Goal: Task Accomplishment & Management: Complete application form

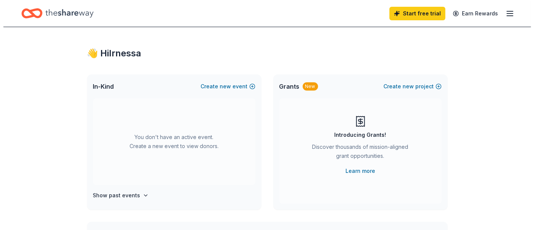
scroll to position [5, 0]
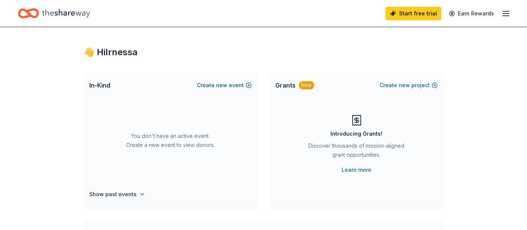
click at [249, 86] on button "Create new event" at bounding box center [224, 85] width 54 height 9
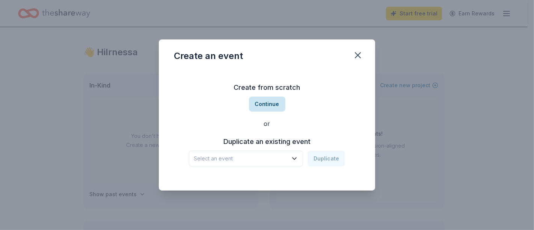
click at [271, 108] on button "Continue" at bounding box center [267, 103] width 36 height 15
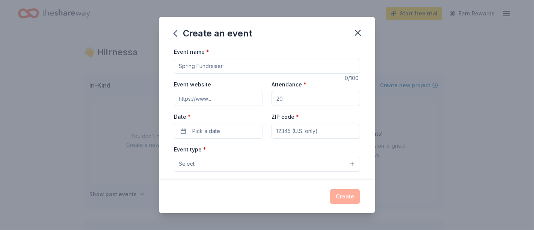
click at [244, 68] on input "Event name *" at bounding box center [267, 66] width 186 height 15
type input "S"
type input "Above and beyond Scholars"
click at [303, 99] on input "Attendance *" at bounding box center [315, 98] width 89 height 15
type input "20"
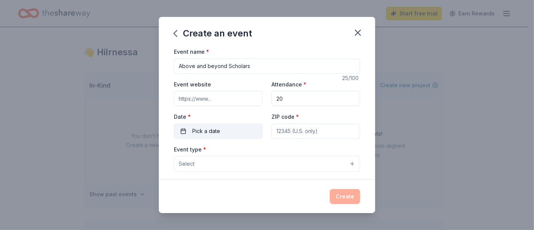
click at [232, 130] on button "Pick a date" at bounding box center [218, 131] width 89 height 15
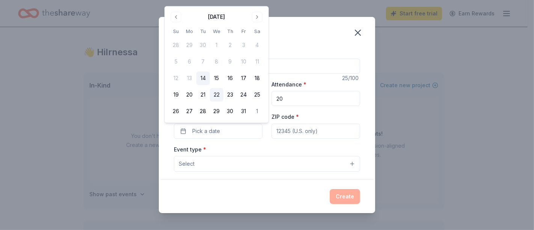
click at [217, 94] on button "22" at bounding box center [217, 95] width 14 height 14
click at [291, 131] on input "ZIP code *" at bounding box center [315, 131] width 89 height 15
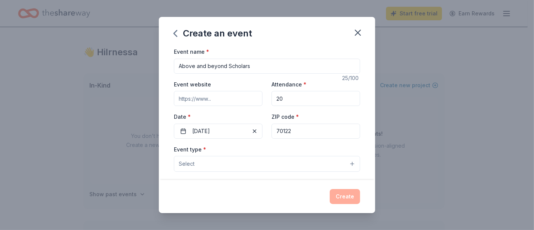
type input "70122"
click at [267, 166] on button "Select" at bounding box center [267, 164] width 186 height 16
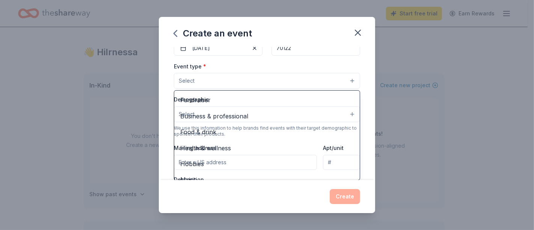
scroll to position [199, 0]
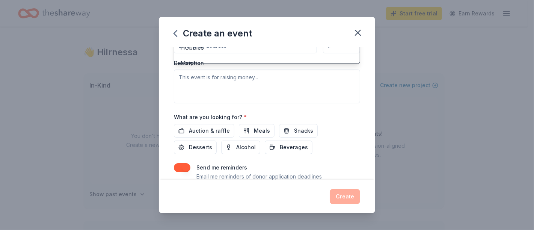
click at [354, 95] on div "Event name * Above and beyond Scholars 25 /100 Event website Attendance * 20 Da…" at bounding box center [267, 113] width 216 height 133
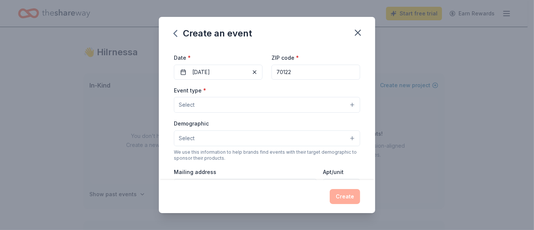
scroll to position [59, 0]
click at [345, 105] on button "Select" at bounding box center [267, 104] width 186 height 16
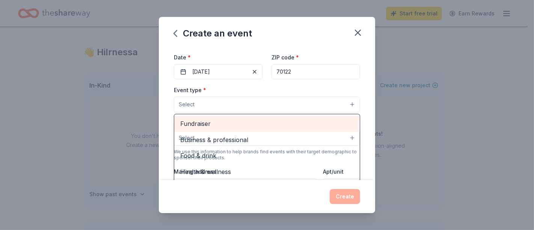
scroll to position [24, 0]
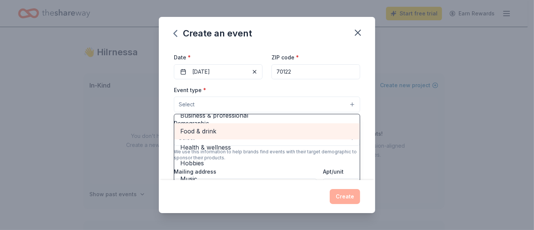
click at [238, 128] on span "Food & drink" at bounding box center [266, 131] width 173 height 10
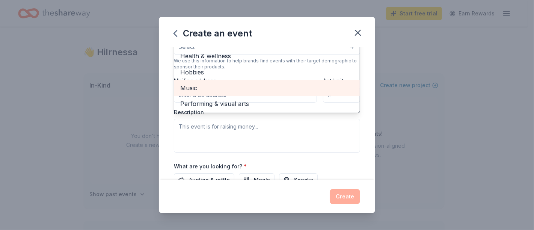
scroll to position [0, 0]
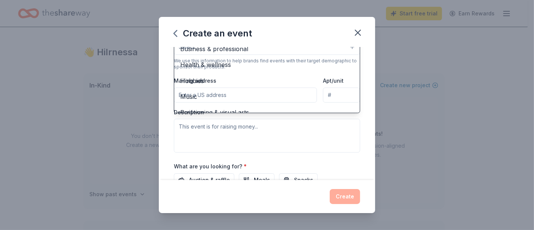
click at [362, 77] on div "Event name * Above and beyond Scholars 25 /100 Event website Attendance * 20 Da…" at bounding box center [267, 113] width 216 height 133
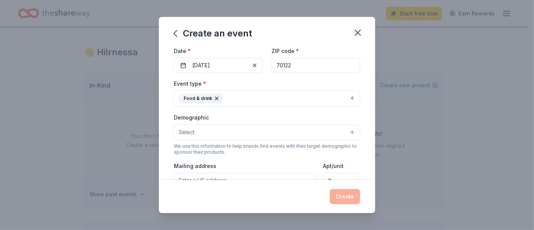
scroll to position [66, 0]
click at [261, 140] on div "Demographic Select We use this information to help brands find events with thei…" at bounding box center [267, 133] width 186 height 42
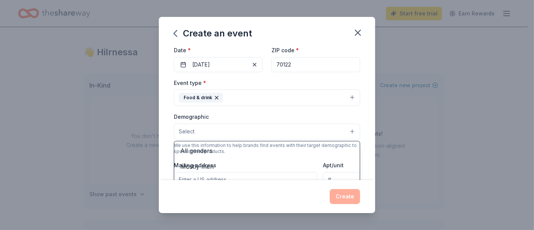
click at [260, 135] on button "Select" at bounding box center [267, 132] width 186 height 16
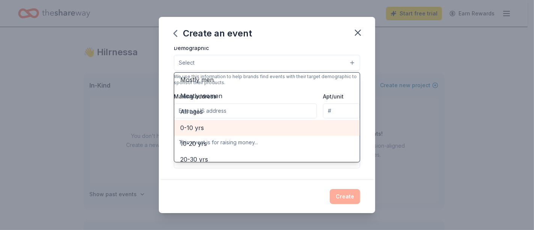
scroll to position [23, 0]
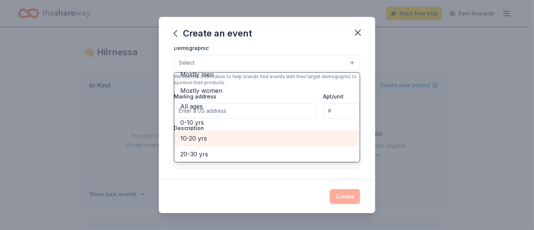
click at [240, 136] on span "10-20 yrs" at bounding box center [266, 138] width 173 height 10
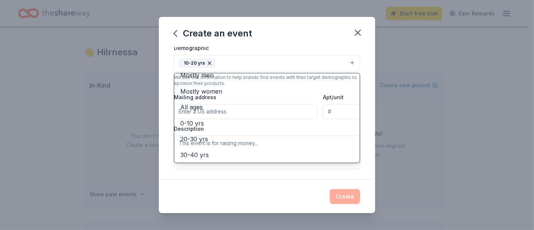
click at [362, 144] on div "Event name * Above and beyond Scholars 25 /100 Event website Attendance * 20 Da…" at bounding box center [267, 113] width 216 height 133
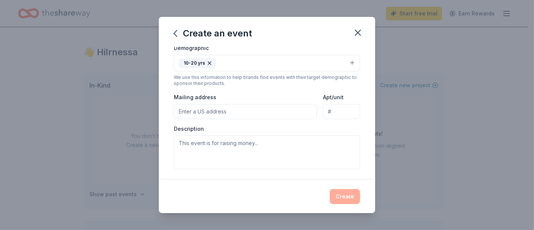
click at [250, 113] on input "Mailing address" at bounding box center [245, 111] width 143 height 15
type input "6601 Franklin Ave"
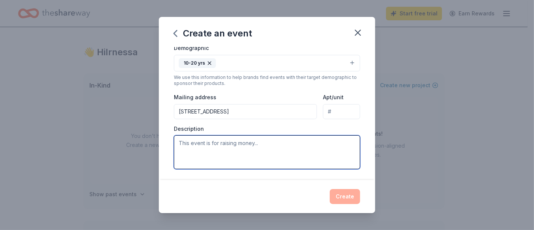
click at [253, 151] on textarea at bounding box center [267, 152] width 186 height 34
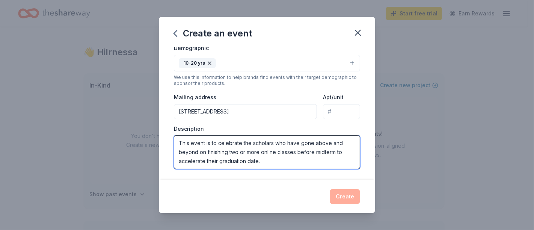
drag, startPoint x: 269, startPoint y: 163, endPoint x: 174, endPoint y: 143, distance: 97.0
click at [174, 143] on textarea "This event is to celebrate the scholars who have gone above and beyond on finis…" at bounding box center [267, 152] width 186 height 34
paste textarea "We are hosting a special luncheon to honor our most dedicated scholars who are …"
type textarea "We are hosting a special luncheon to honor our most dedicated scholars who are …"
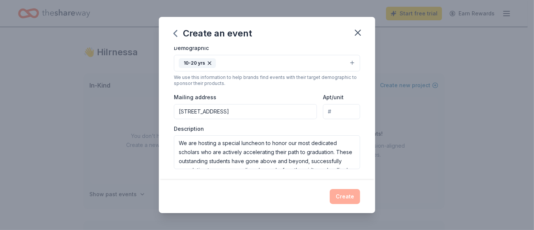
click at [312, 133] on div "Description We are hosting a special luncheon to honor our most dedicated schol…" at bounding box center [267, 147] width 186 height 44
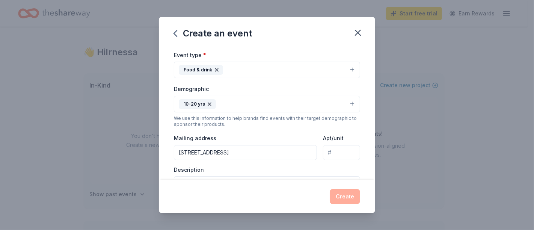
scroll to position [94, 0]
click at [298, 154] on input "6601 Franklin Ave" at bounding box center [245, 152] width 143 height 15
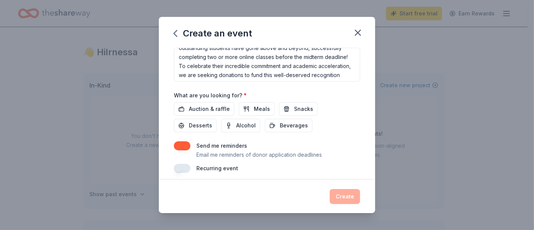
scroll to position [223, 0]
click at [261, 107] on span "Meals" at bounding box center [262, 108] width 16 height 9
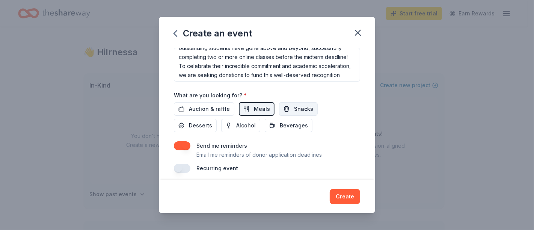
click at [285, 108] on button "Snacks" at bounding box center [298, 109] width 39 height 14
click at [283, 120] on button "Beverages" at bounding box center [289, 126] width 48 height 14
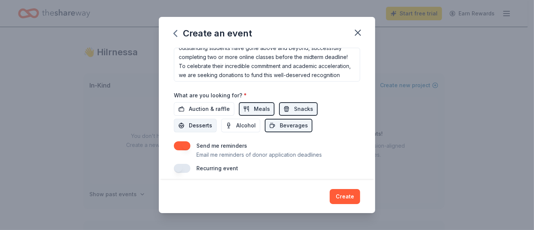
click at [184, 126] on button "Desserts" at bounding box center [195, 126] width 43 height 14
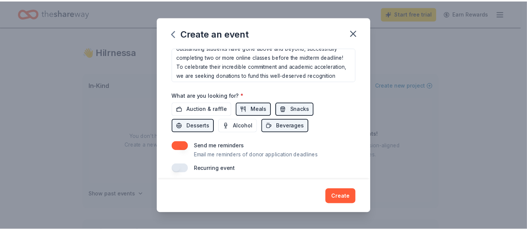
scroll to position [228, 0]
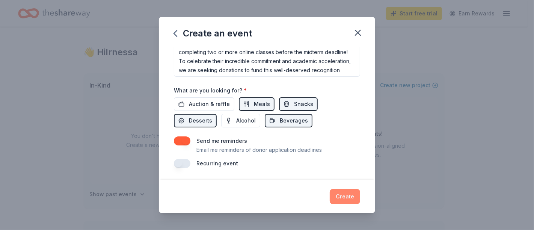
click at [354, 196] on button "Create" at bounding box center [345, 196] width 30 height 15
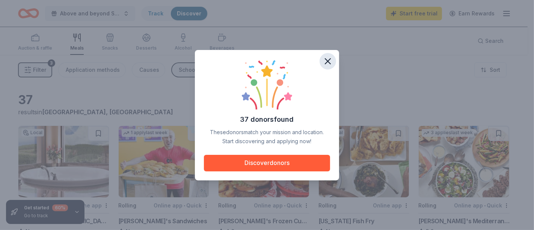
click at [325, 62] on icon "button" at bounding box center [327, 61] width 11 height 11
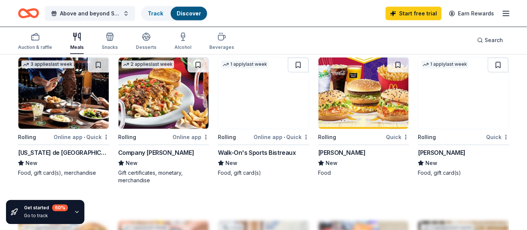
scroll to position [503, 0]
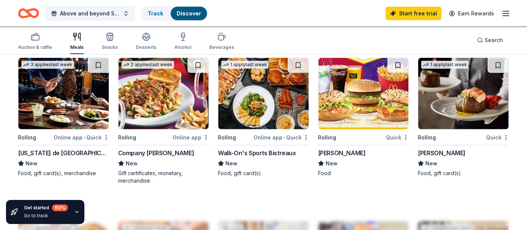
click at [365, 102] on img at bounding box center [364, 93] width 90 height 71
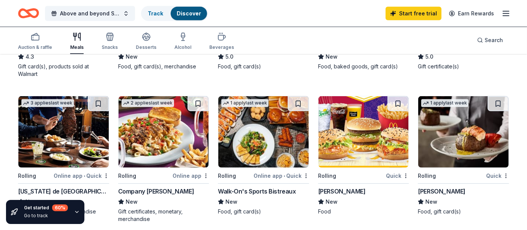
scroll to position [464, 0]
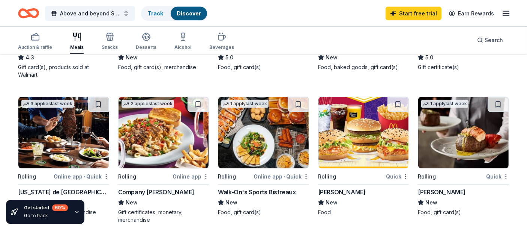
click at [472, 135] on img at bounding box center [464, 132] width 90 height 71
click at [408, 10] on link "Start free trial" at bounding box center [414, 14] width 56 height 14
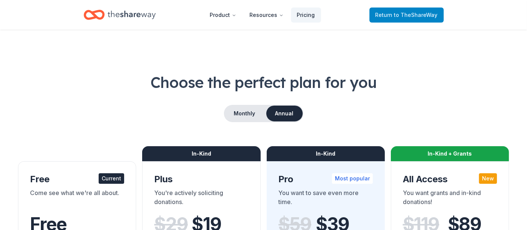
click at [405, 17] on span "to TheShareWay" at bounding box center [417, 15] width 44 height 6
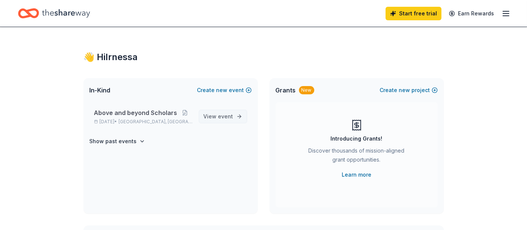
click at [226, 120] on span "View event" at bounding box center [219, 116] width 30 height 9
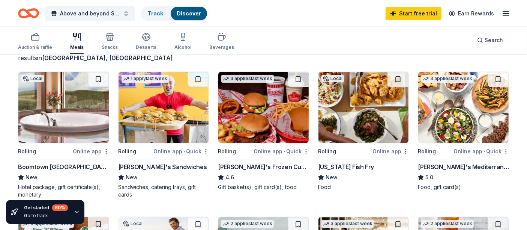
scroll to position [57, 0]
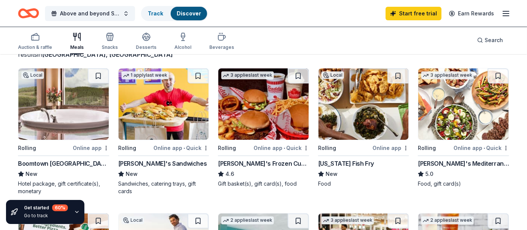
click at [359, 110] on img at bounding box center [364, 103] width 90 height 71
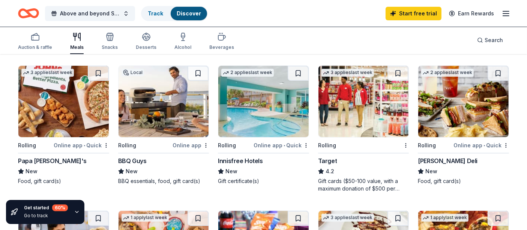
scroll to position [208, 0]
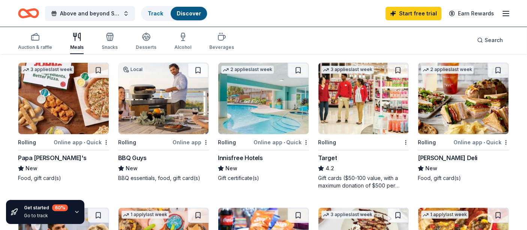
click at [470, 103] on img at bounding box center [464, 98] width 90 height 71
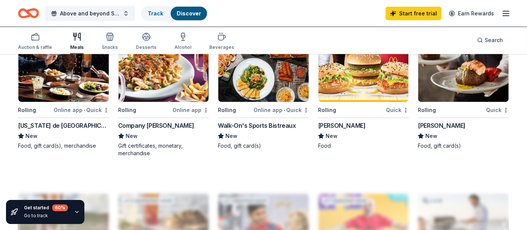
scroll to position [531, 0]
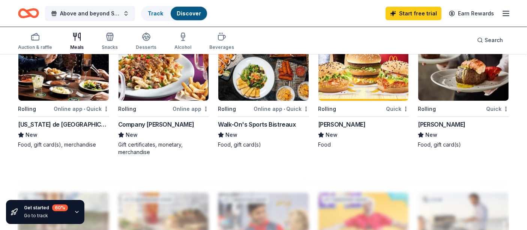
click at [449, 84] on img at bounding box center [464, 64] width 90 height 71
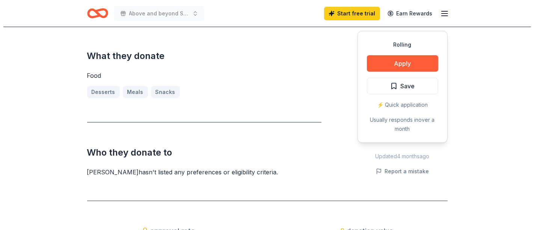
scroll to position [286, 0]
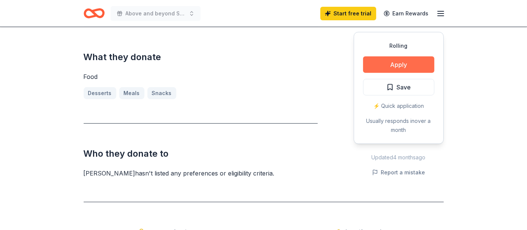
click at [392, 68] on button "Apply" at bounding box center [398, 64] width 71 height 17
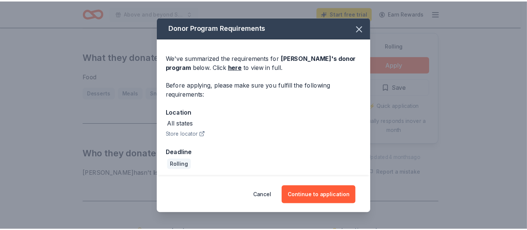
scroll to position [1, 0]
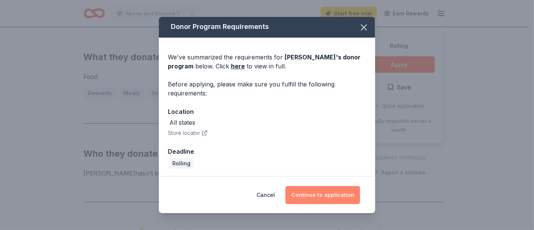
click at [322, 191] on button "Continue to application" at bounding box center [322, 195] width 75 height 18
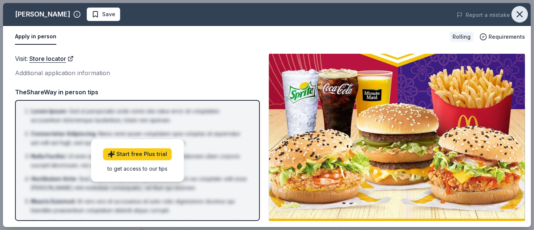
click at [518, 13] on icon "button" at bounding box center [519, 14] width 5 height 5
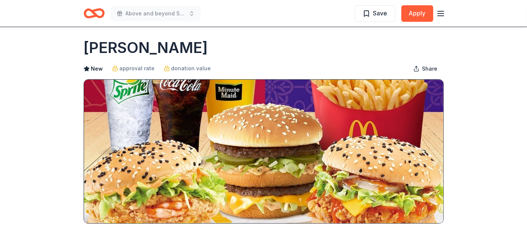
scroll to position [0, 0]
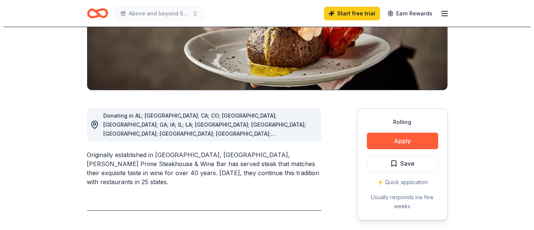
scroll to position [138, 0]
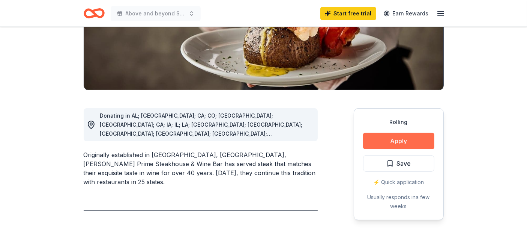
click at [393, 142] on button "Apply" at bounding box center [398, 141] width 71 height 17
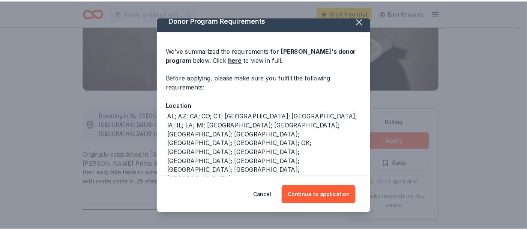
scroll to position [39, 0]
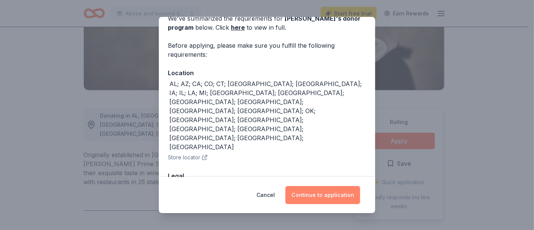
click at [327, 198] on button "Continue to application" at bounding box center [322, 195] width 75 height 18
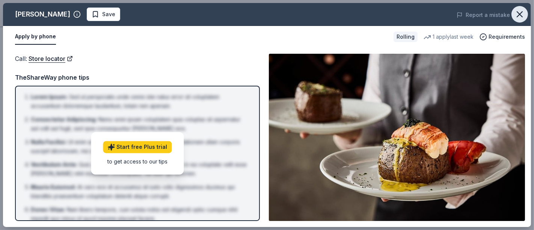
click at [522, 15] on icon "button" at bounding box center [519, 14] width 11 height 11
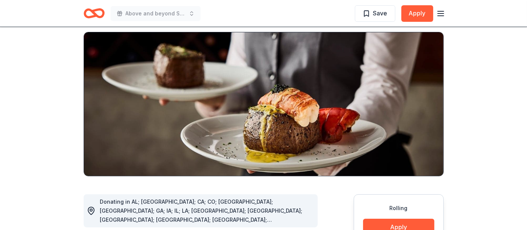
scroll to position [51, 0]
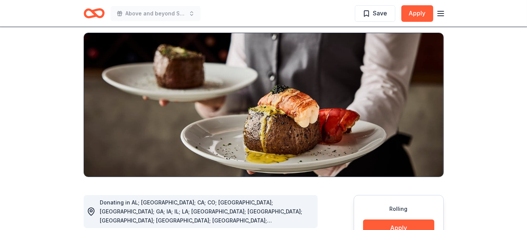
click at [444, 11] on icon "button" at bounding box center [441, 13] width 9 height 9
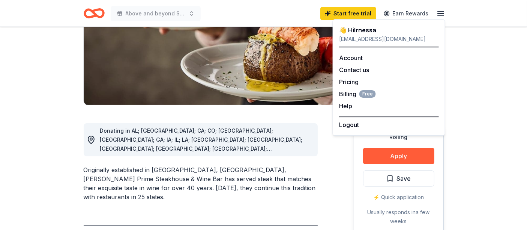
scroll to position [143, 0]
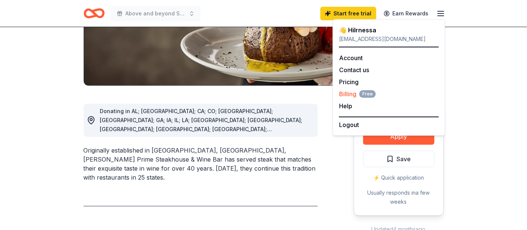
click at [350, 95] on span "Billing Free" at bounding box center [357, 93] width 37 height 9
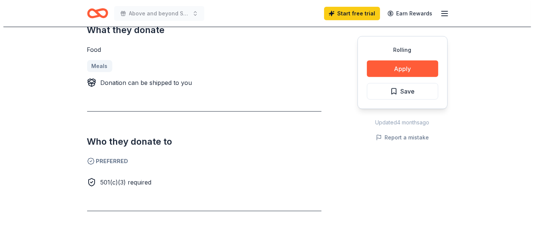
scroll to position [376, 0]
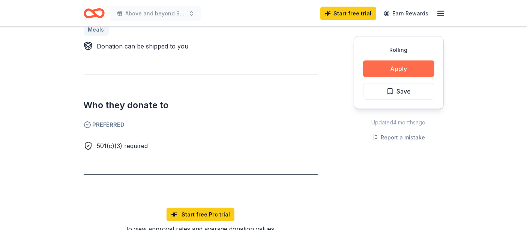
click at [411, 68] on button "Apply" at bounding box center [398, 68] width 71 height 17
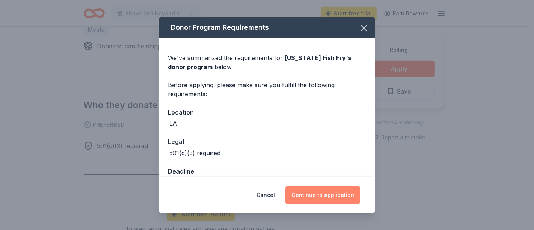
click at [331, 189] on button "Continue to application" at bounding box center [322, 195] width 75 height 18
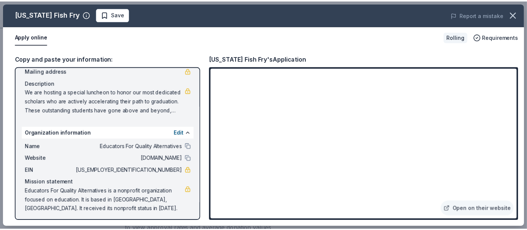
scroll to position [59, 0]
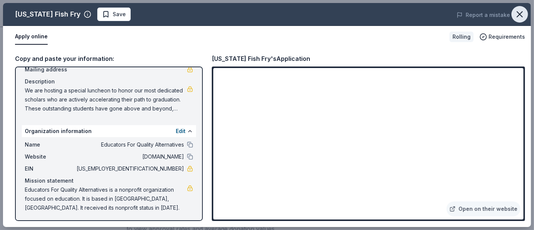
click at [524, 18] on icon "button" at bounding box center [519, 14] width 11 height 11
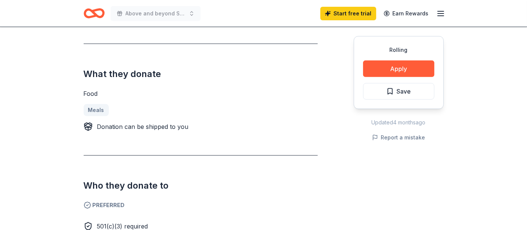
scroll to position [296, 0]
click at [405, 66] on button "Apply" at bounding box center [398, 68] width 71 height 17
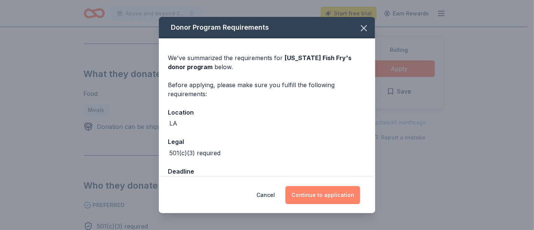
click at [341, 191] on button "Continue to application" at bounding box center [322, 195] width 75 height 18
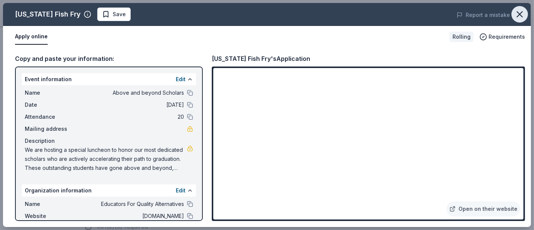
click at [521, 15] on icon "button" at bounding box center [519, 14] width 5 height 5
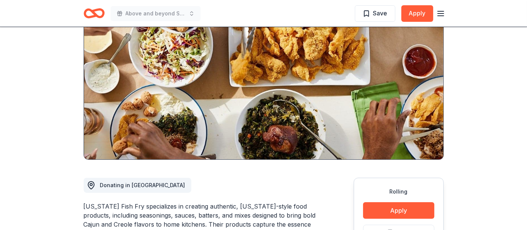
scroll to position [0, 0]
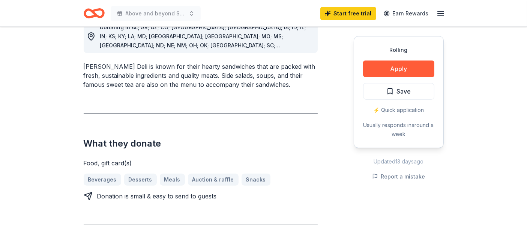
scroll to position [233, 0]
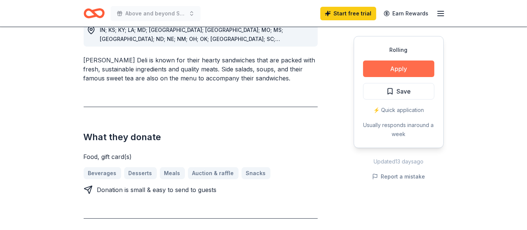
click at [415, 70] on button "Apply" at bounding box center [398, 68] width 71 height 17
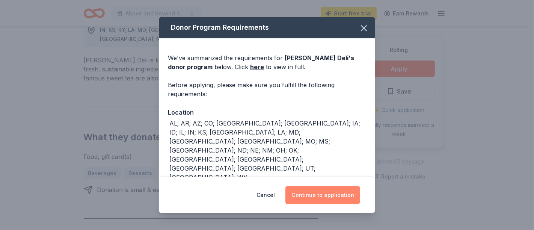
click at [335, 199] on button "Continue to application" at bounding box center [322, 195] width 75 height 18
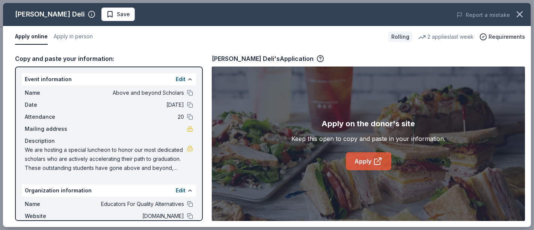
click at [371, 167] on link "Apply" at bounding box center [368, 161] width 45 height 18
click at [519, 17] on icon "button" at bounding box center [519, 14] width 11 height 11
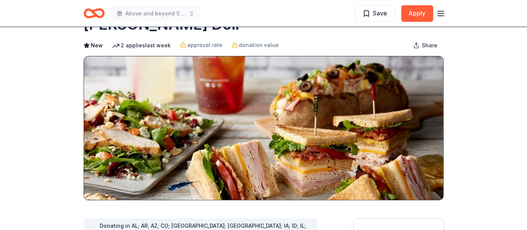
scroll to position [0, 0]
